Goal: Task Accomplishment & Management: Use online tool/utility

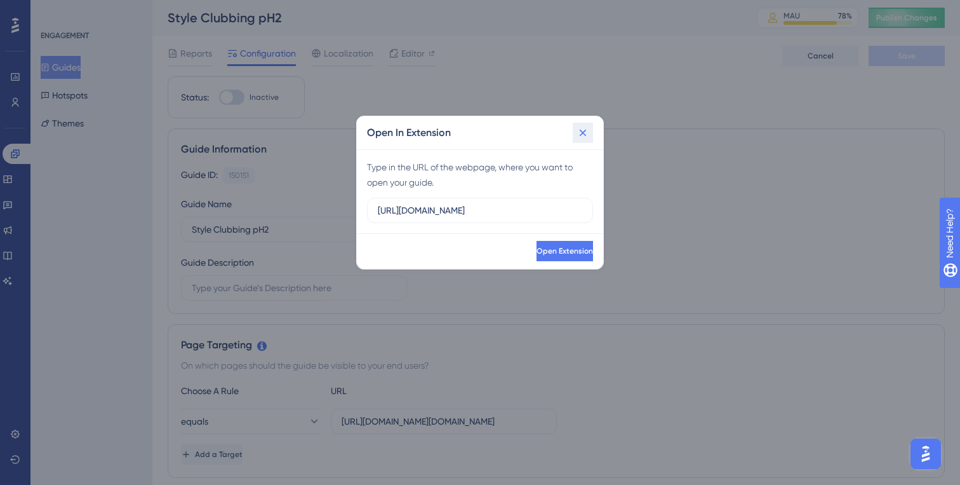
click at [580, 133] on icon at bounding box center [583, 132] width 13 height 13
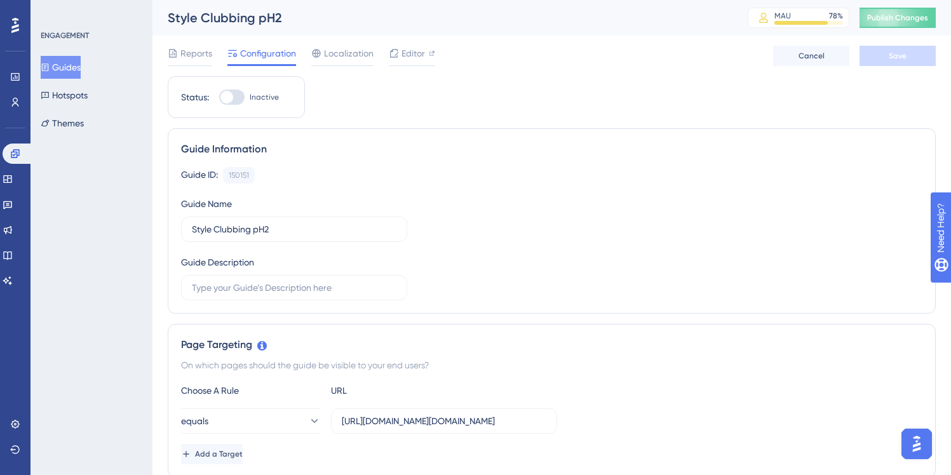
click at [74, 70] on button "Guides" at bounding box center [61, 67] width 40 height 23
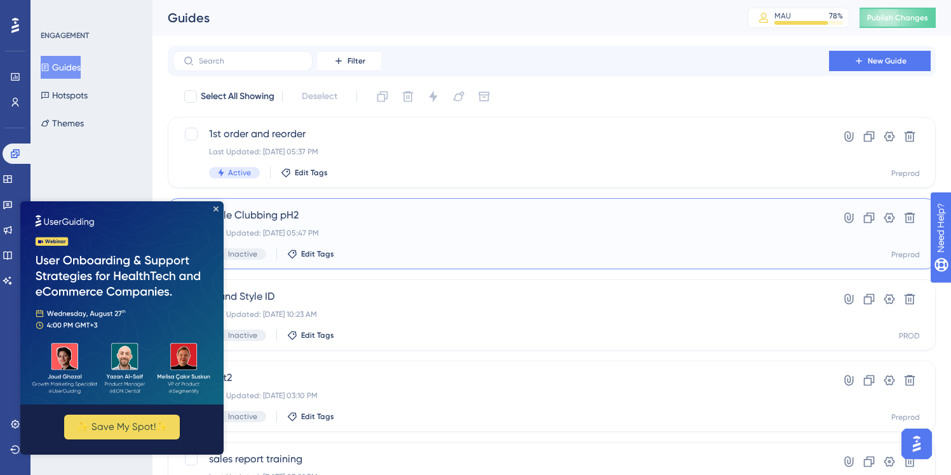
click at [608, 234] on div "Last Updated: Aug 22 2025, 05:47 PM" at bounding box center [501, 233] width 584 height 10
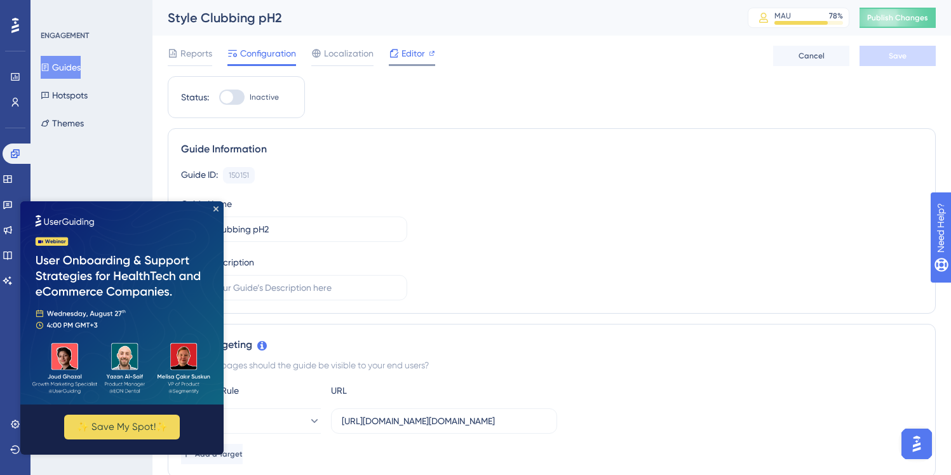
click at [410, 58] on span "Editor" at bounding box center [412, 53] width 23 height 15
click at [212, 211] on img at bounding box center [121, 302] width 203 height 203
click at [216, 209] on icon "Close Preview" at bounding box center [215, 208] width 5 height 5
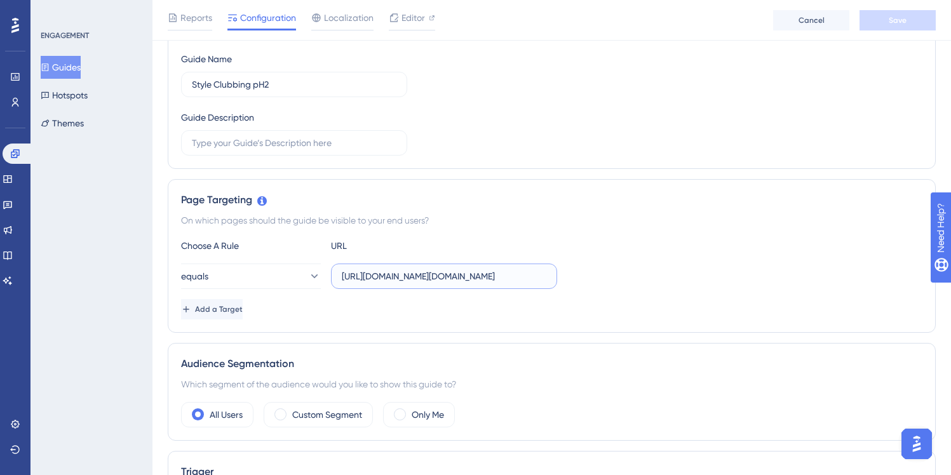
scroll to position [0, 587]
drag, startPoint x: 447, startPoint y: 279, endPoint x: 643, endPoint y: 279, distance: 195.6
click at [643, 279] on div "equals https://preprod-marketplace.ounass.com/app/product-management/product-up…" at bounding box center [551, 276] width 741 height 25
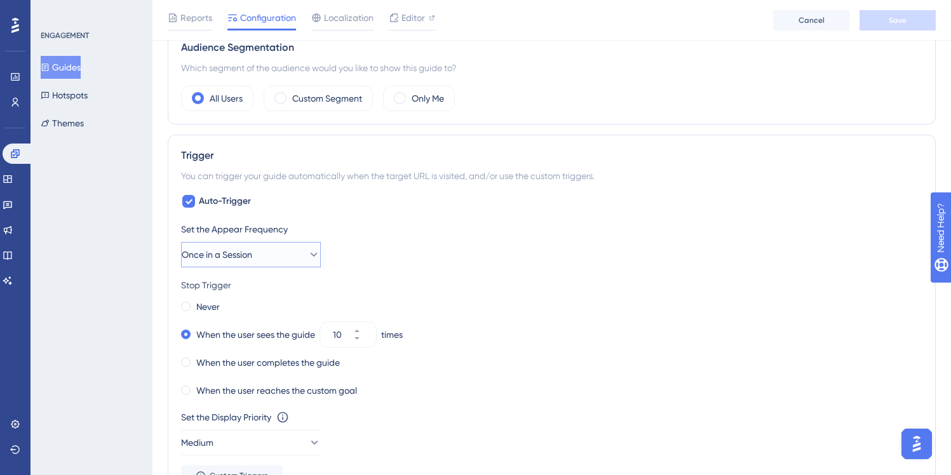
scroll to position [0, 0]
click at [276, 254] on button "Once in a Session" at bounding box center [251, 254] width 140 height 25
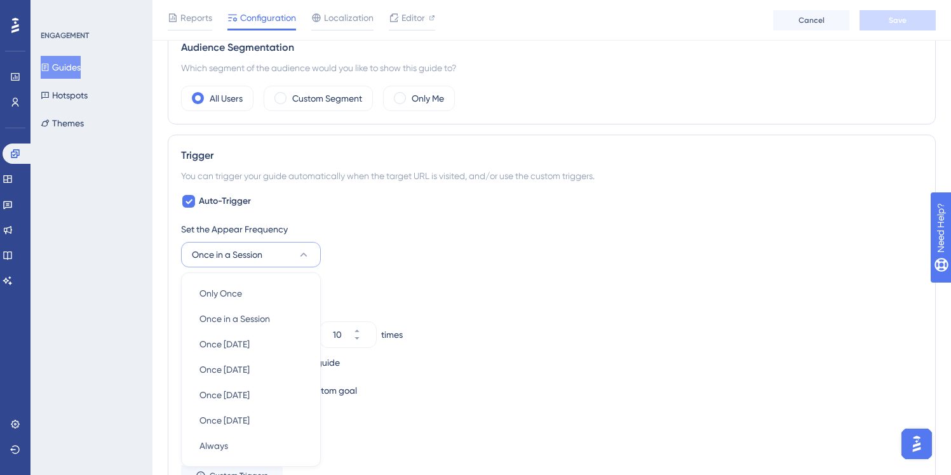
scroll to position [598, 0]
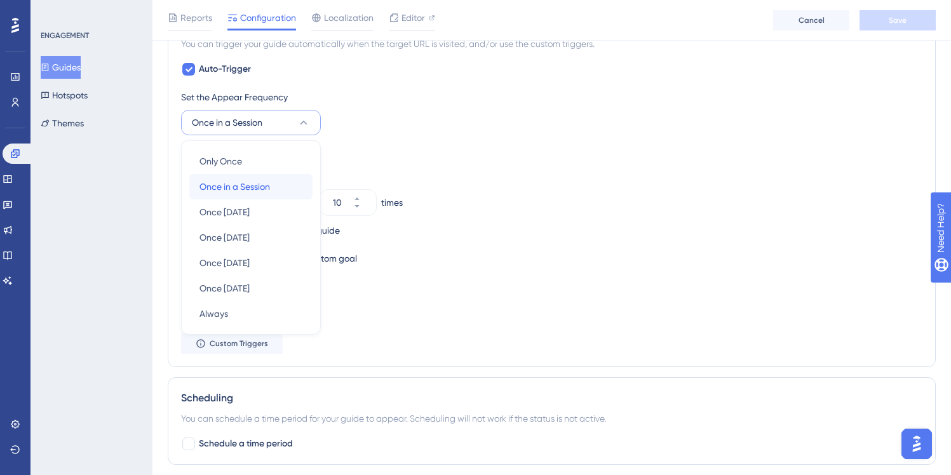
click at [234, 182] on span "Once in a Session" at bounding box center [234, 186] width 70 height 15
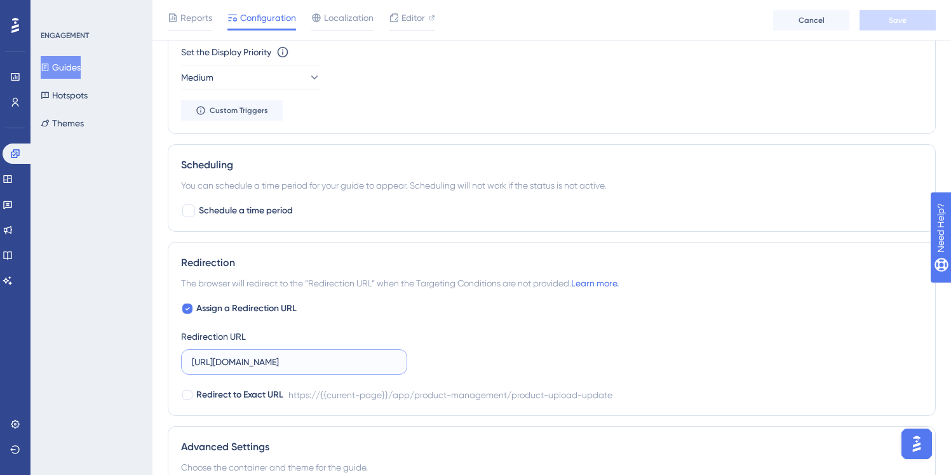
scroll to position [0, 191]
drag, startPoint x: 321, startPoint y: 365, endPoint x: 528, endPoint y: 365, distance: 207.7
click at [528, 365] on div "Assign a Redirection URL Redirection URL https://preprod-marketplace.ounass.com…" at bounding box center [551, 352] width 741 height 102
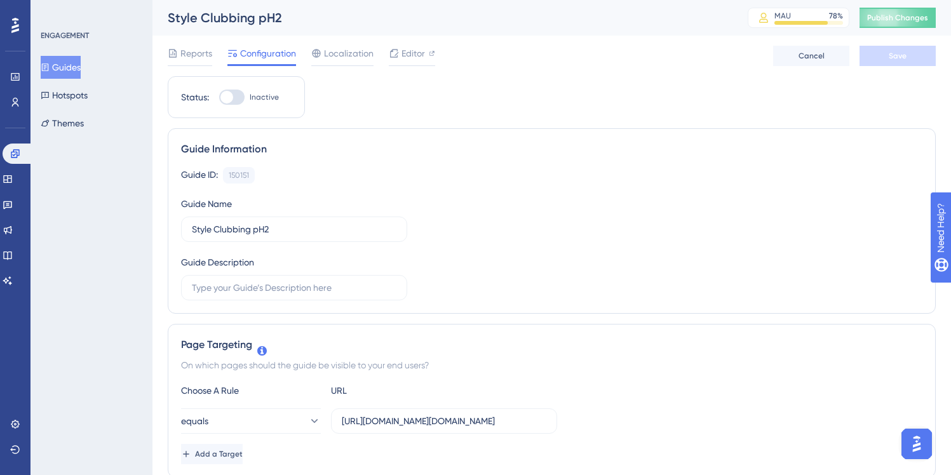
scroll to position [0, 0]
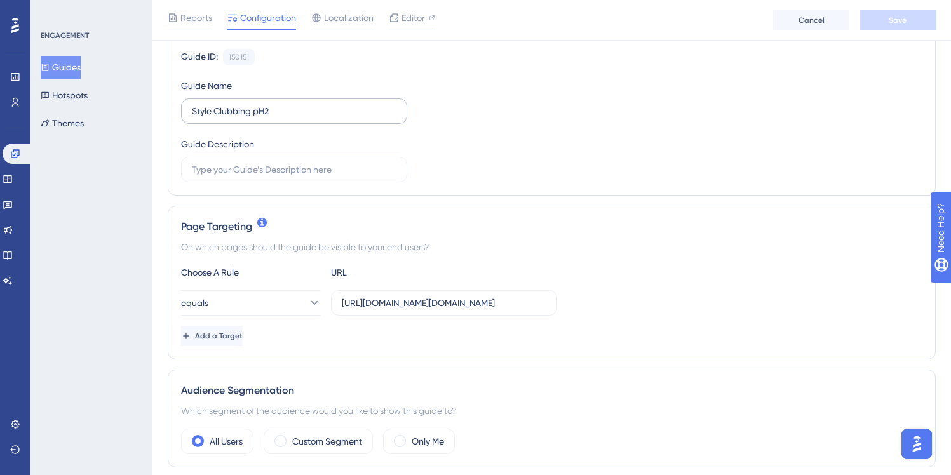
scroll to position [126, 0]
click at [392, 294] on input "https://preprod-marketplace.ounass.com/app/product-management/product-upload-up…" at bounding box center [444, 300] width 204 height 14
drag, startPoint x: 497, startPoint y: 298, endPoint x: 617, endPoint y: 300, distance: 120.1
click at [617, 300] on div "equals https://preprod-marketplace.ounass.com/app/product-management/product-up…" at bounding box center [551, 300] width 741 height 25
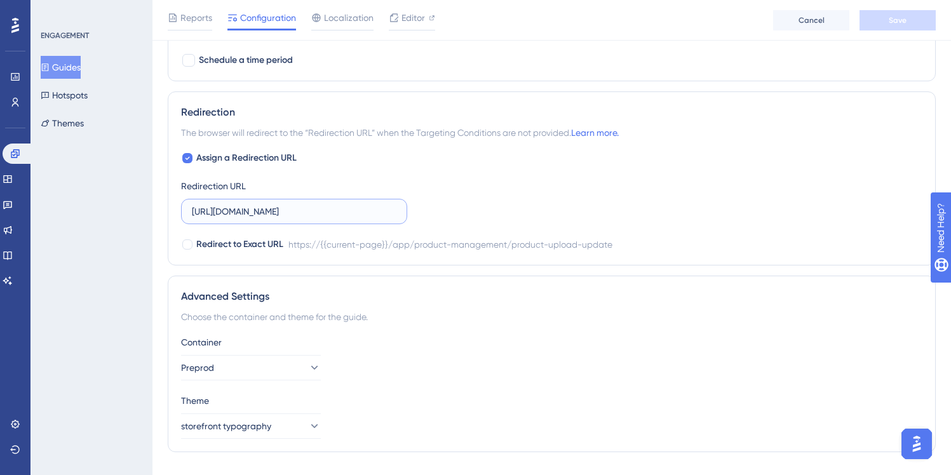
scroll to position [0, 191]
drag, startPoint x: 351, startPoint y: 211, endPoint x: 529, endPoint y: 211, distance: 178.4
click at [529, 211] on div "Assign a Redirection URL Redirection URL https://preprod-marketplace.ounass.com…" at bounding box center [551, 202] width 741 height 102
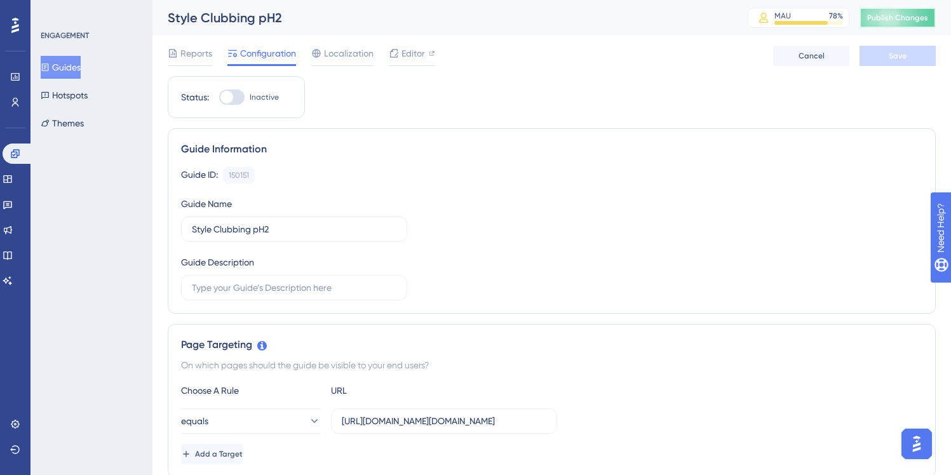
scroll to position [0, 0]
click at [913, 22] on span "Publish Changes" at bounding box center [897, 18] width 61 height 10
click at [68, 67] on button "Guides" at bounding box center [61, 67] width 40 height 23
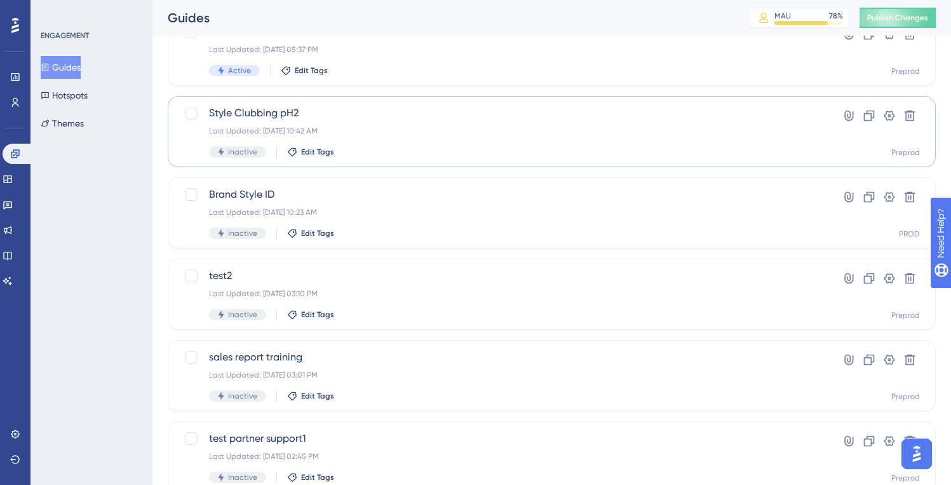
scroll to position [104, 0]
click at [398, 194] on span "Brand Style ID" at bounding box center [501, 192] width 584 height 15
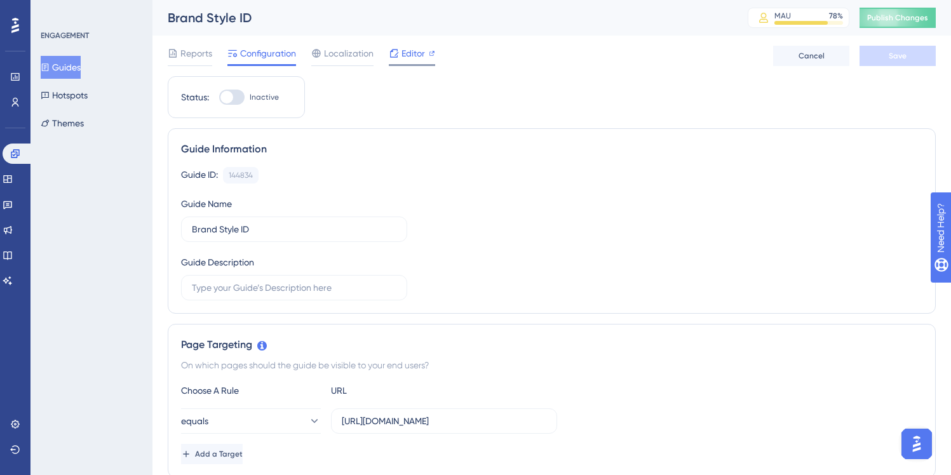
click at [408, 55] on span "Editor" at bounding box center [412, 53] width 23 height 15
click at [81, 69] on button "Guides" at bounding box center [61, 67] width 40 height 23
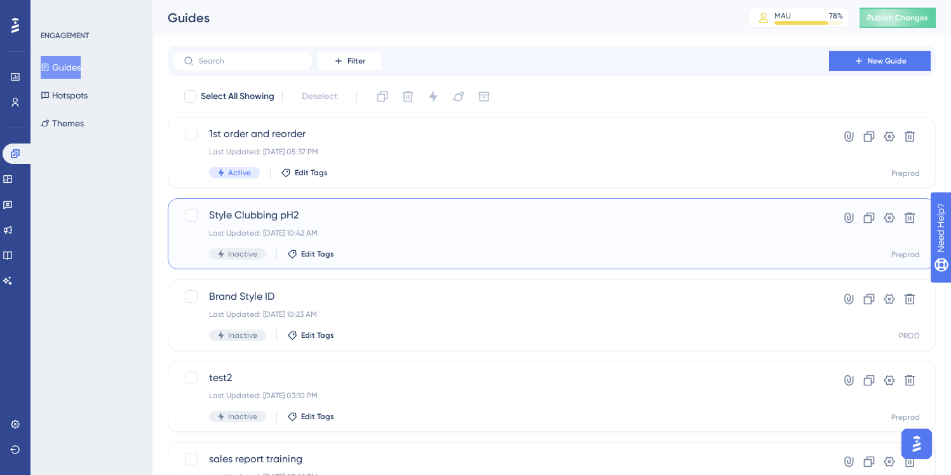
click at [398, 220] on span "Style Clubbing pH2" at bounding box center [501, 215] width 584 height 15
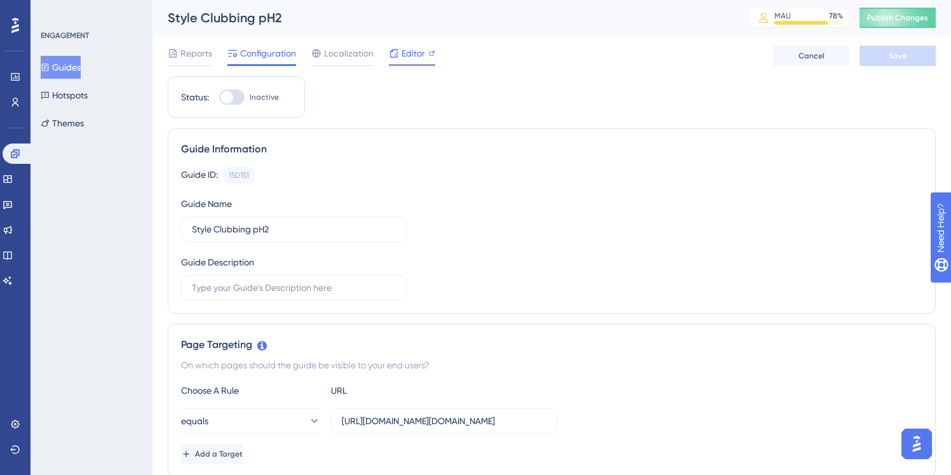
click at [405, 51] on span "Editor" at bounding box center [412, 53] width 23 height 15
